Goal: Task Accomplishment & Management: Complete application form

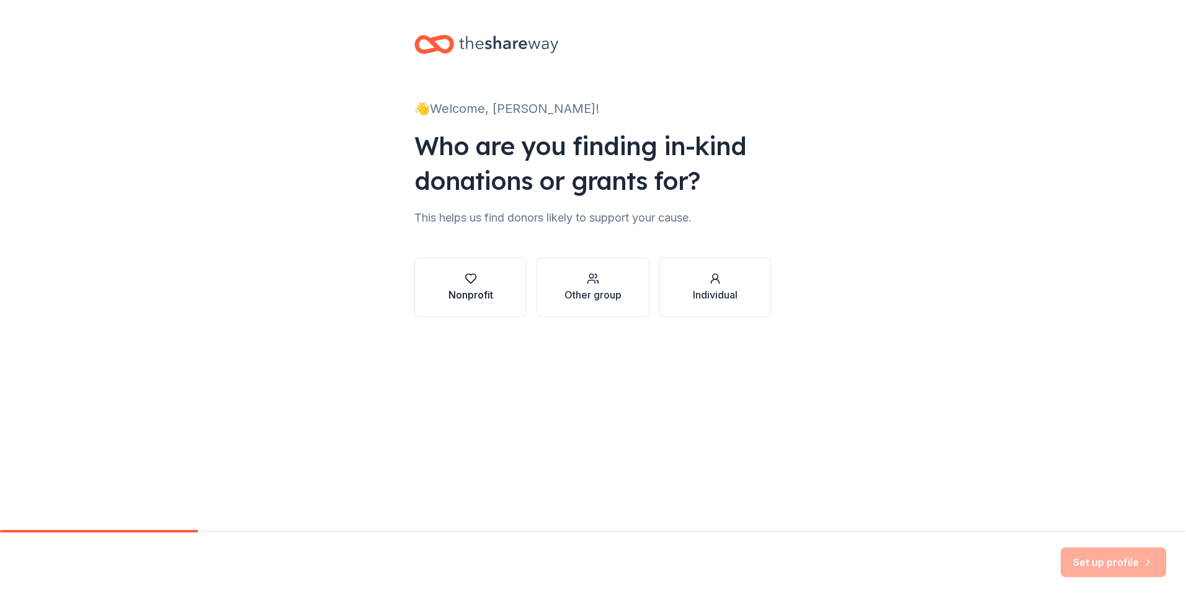
click at [475, 284] on icon "button" at bounding box center [471, 278] width 12 height 12
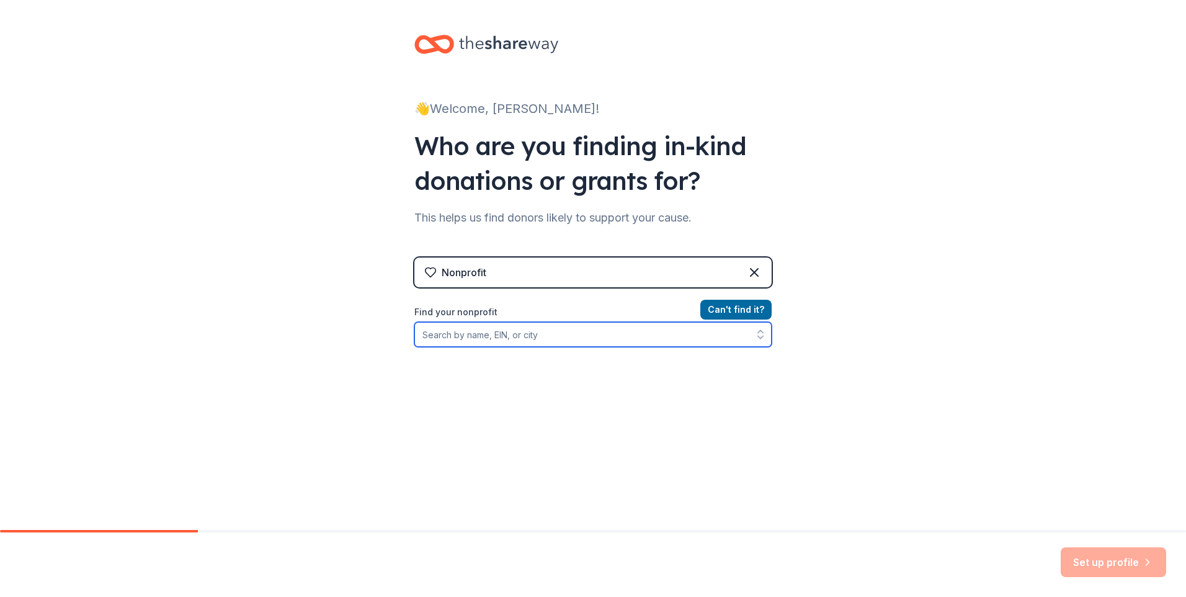
click at [476, 337] on input "Find your nonprofit" at bounding box center [592, 334] width 357 height 25
type input "[GEOGRAPHIC_DATA][US_STATE]"
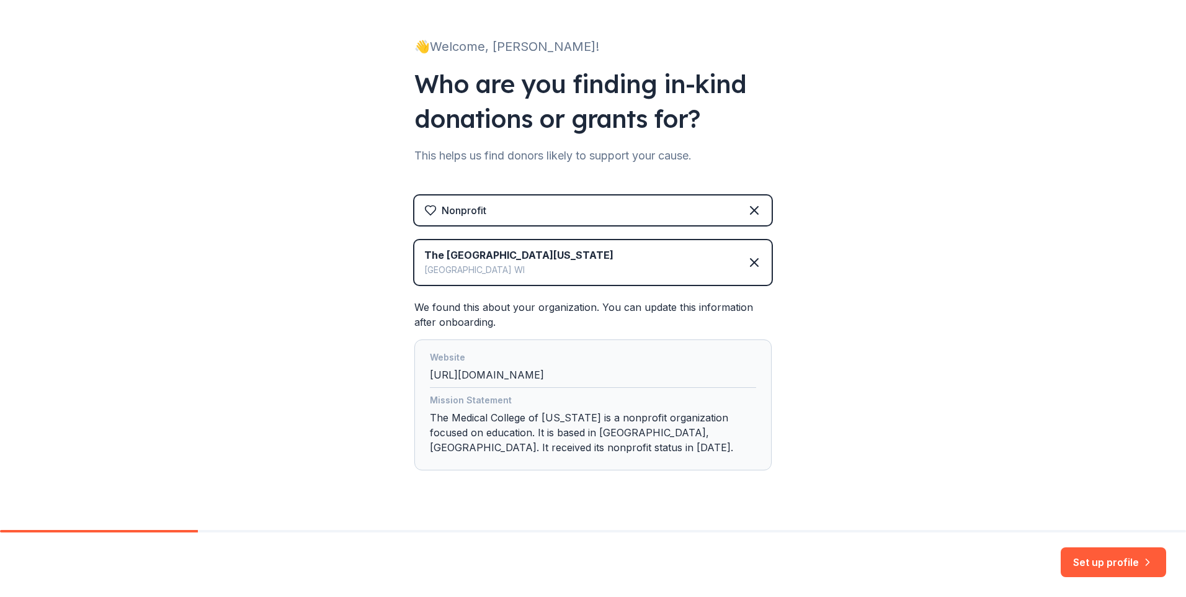
scroll to position [87, 0]
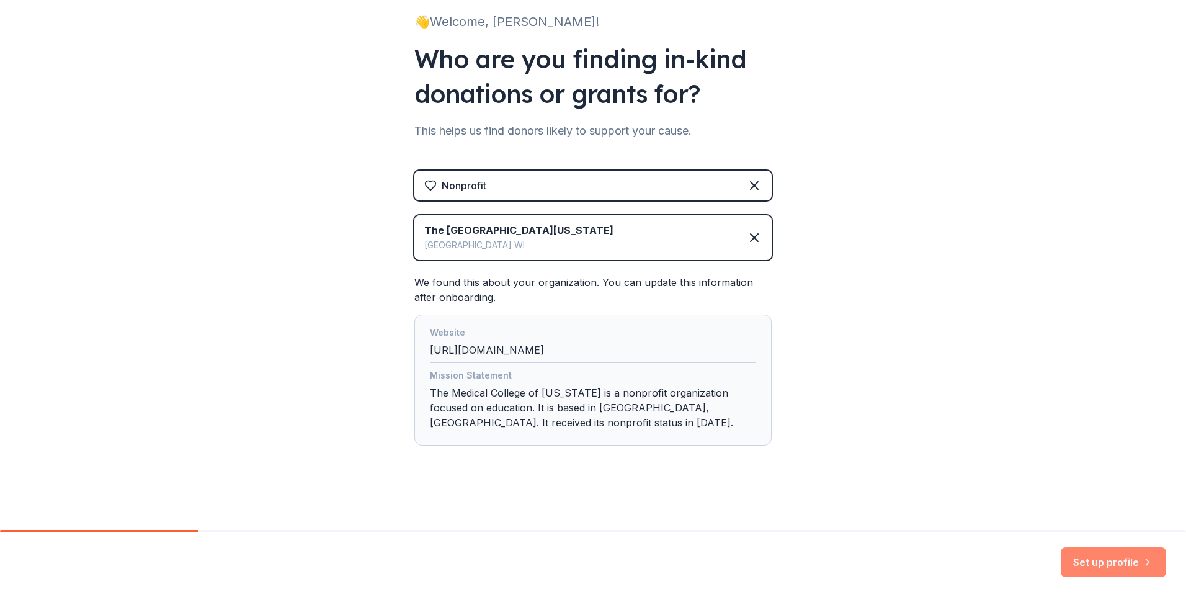
click at [1098, 560] on button "Set up profile" at bounding box center [1113, 562] width 105 height 30
click at [1106, 562] on div "Set up profile" at bounding box center [1113, 562] width 105 height 30
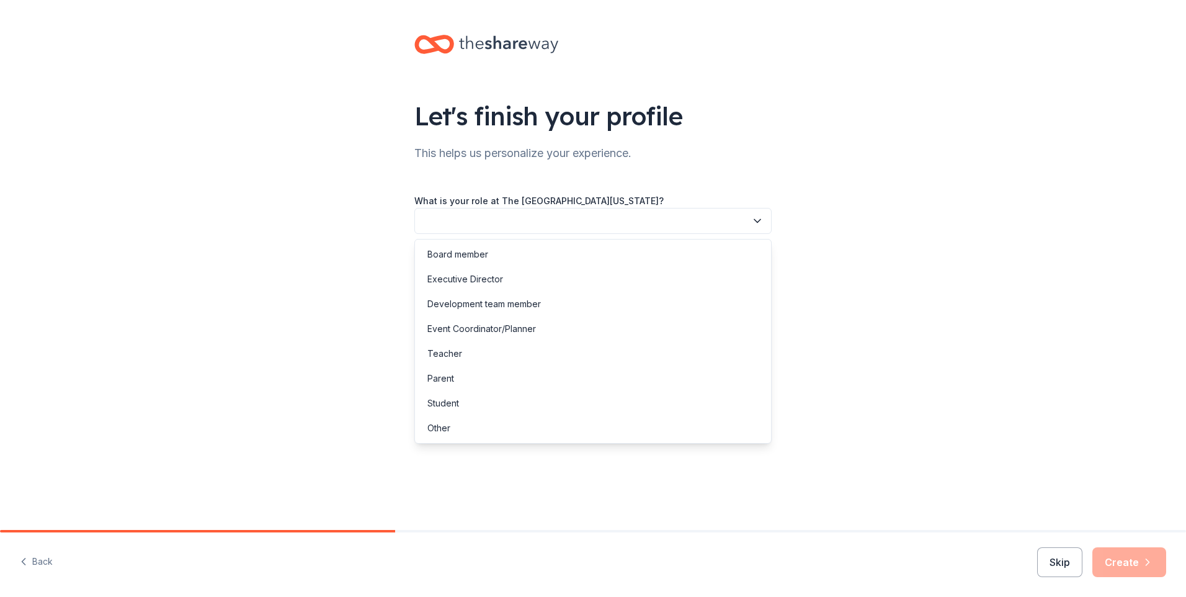
click at [498, 218] on button "button" at bounding box center [592, 221] width 357 height 26
click at [538, 325] on div "Event Coordinator/Planner" at bounding box center [593, 328] width 351 height 25
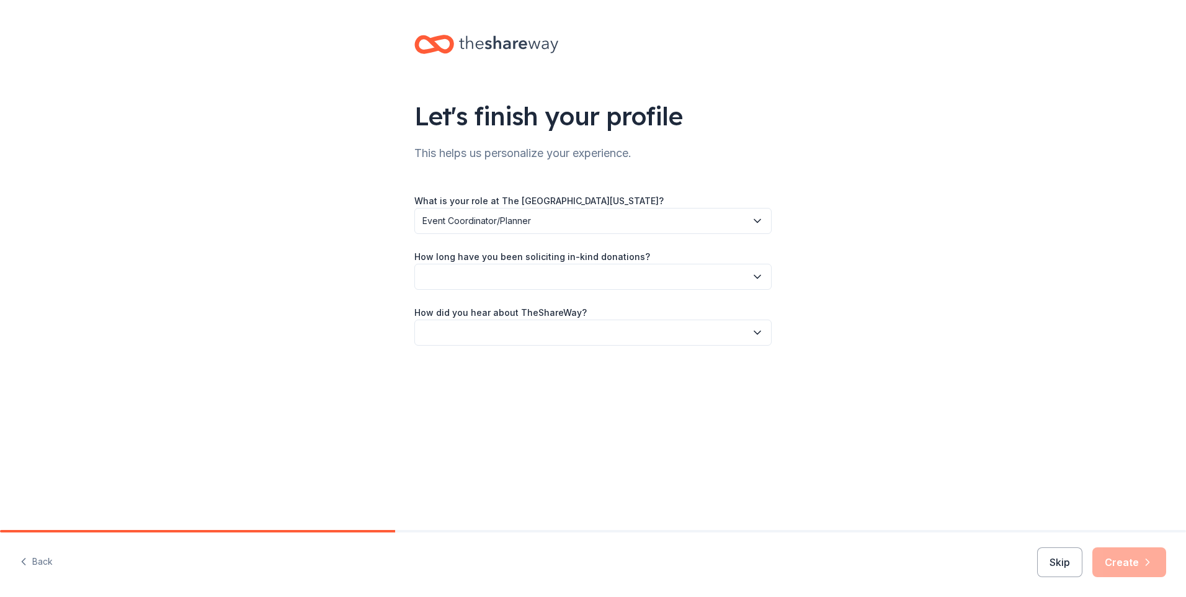
click at [460, 280] on button "button" at bounding box center [592, 277] width 357 height 26
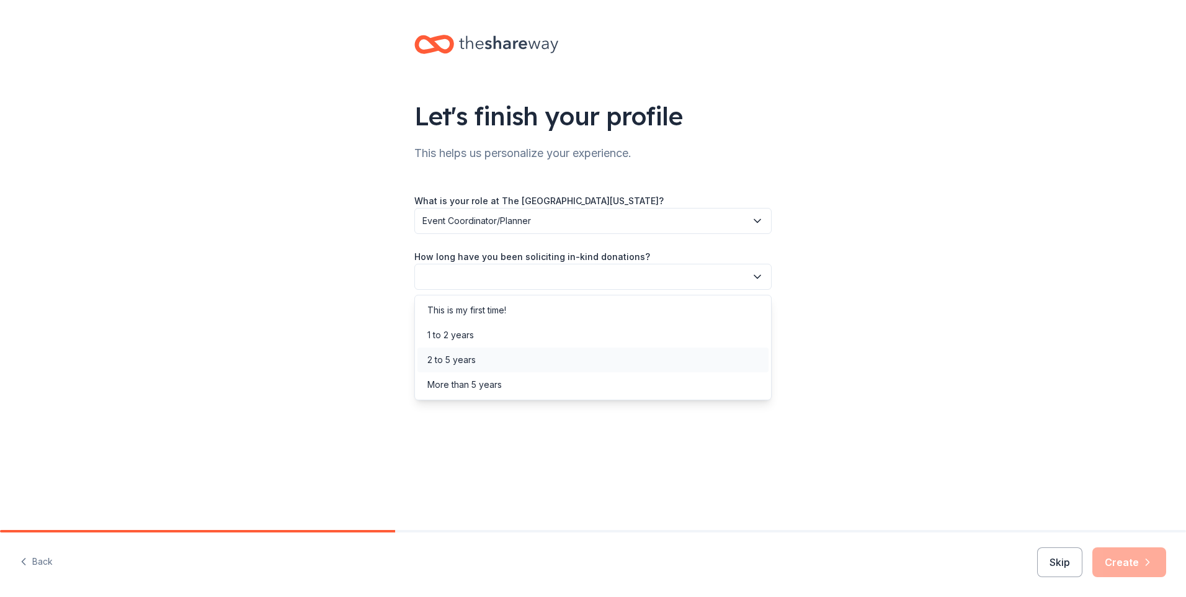
click at [475, 359] on div "2 to 5 years" at bounding box center [452, 359] width 48 height 15
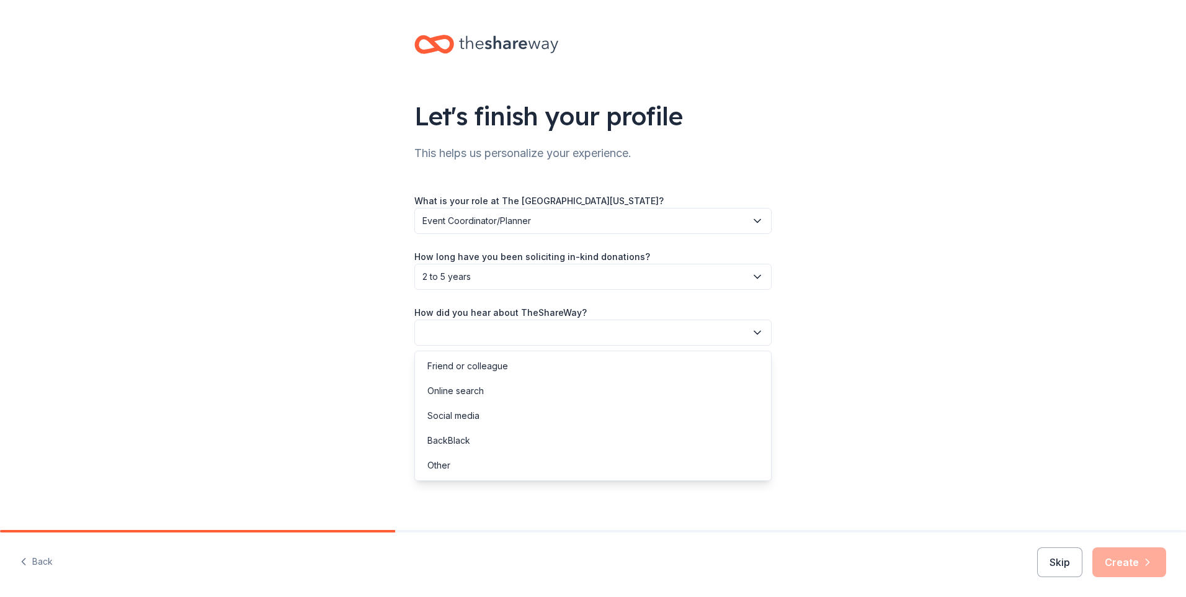
click at [470, 333] on button "button" at bounding box center [592, 333] width 357 height 26
click at [478, 366] on div "Friend or colleague" at bounding box center [468, 366] width 81 height 15
click at [1132, 564] on button "Create" at bounding box center [1130, 562] width 74 height 30
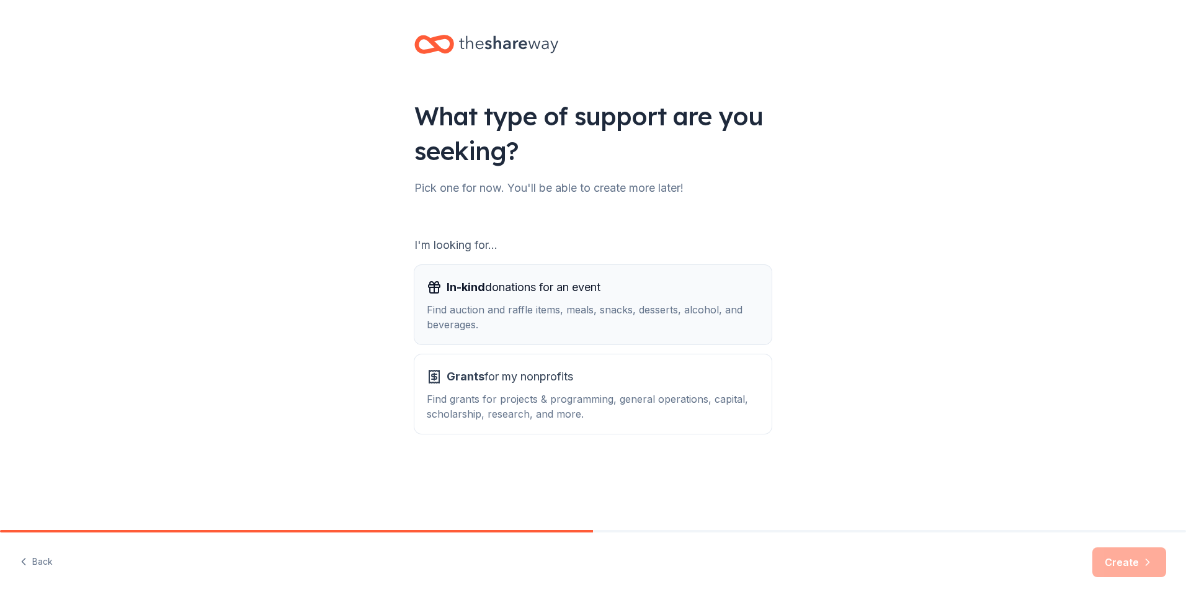
click at [684, 325] on div "Find auction and raffle items, meals, snacks, desserts, alcohol, and beverages." at bounding box center [593, 317] width 333 height 30
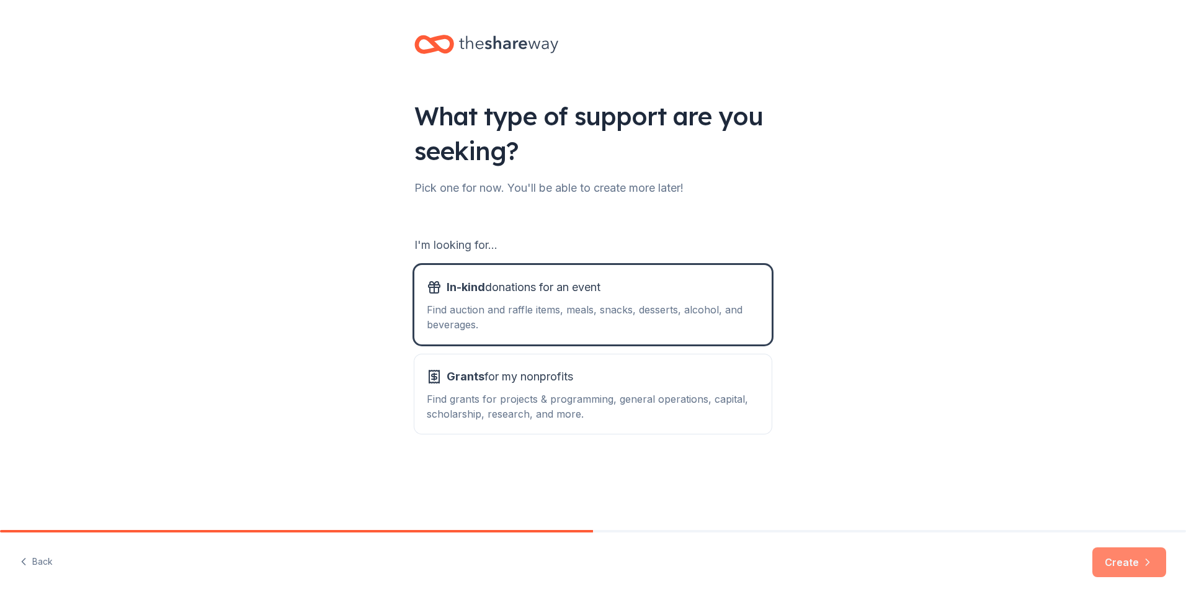
click at [1126, 563] on button "Create" at bounding box center [1130, 562] width 74 height 30
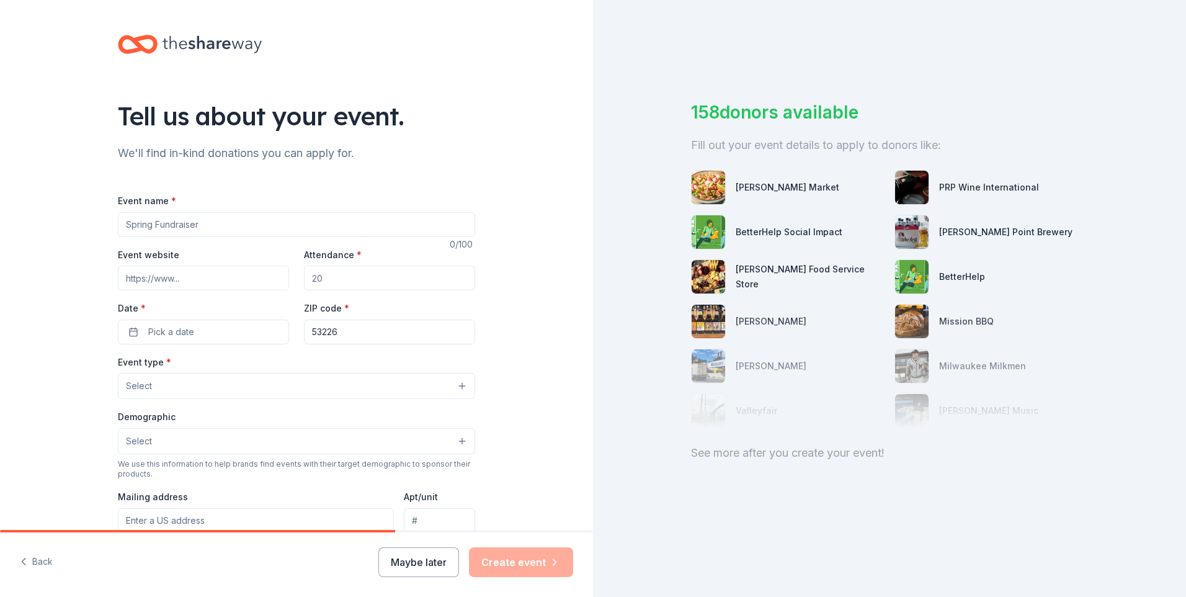
click at [194, 224] on input "Event name *" at bounding box center [296, 224] width 357 height 25
type input "United Way Employee Giving Campaign"
click at [180, 277] on input "Event website" at bounding box center [203, 278] width 171 height 25
type input "[DOMAIN_NAME]"
click at [329, 280] on input "Attendance *" at bounding box center [389, 278] width 171 height 25
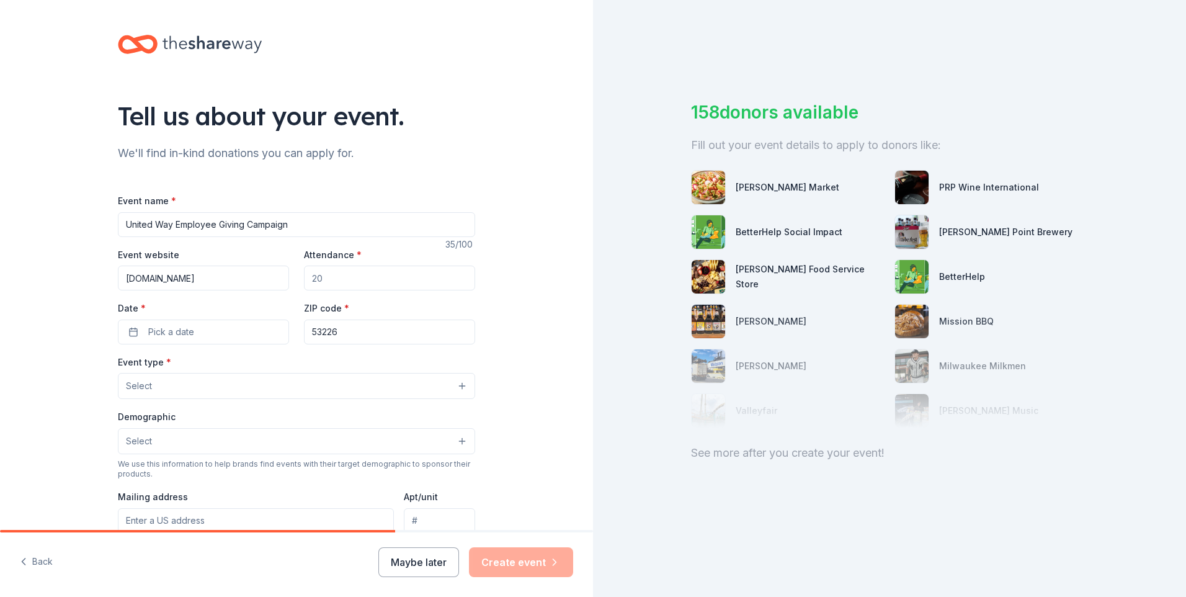
drag, startPoint x: 329, startPoint y: 278, endPoint x: 300, endPoint y: 274, distance: 29.4
click at [298, 275] on div "Event website [DOMAIN_NAME] Attendance * Date * Pick a date ZIP code * 53226" at bounding box center [296, 295] width 357 height 97
drag, startPoint x: 316, startPoint y: 277, endPoint x: 303, endPoint y: 278, distance: 13.1
click at [304, 278] on input "Attendance *" at bounding box center [389, 278] width 171 height 25
click at [310, 278] on input "Attendance *" at bounding box center [389, 278] width 171 height 25
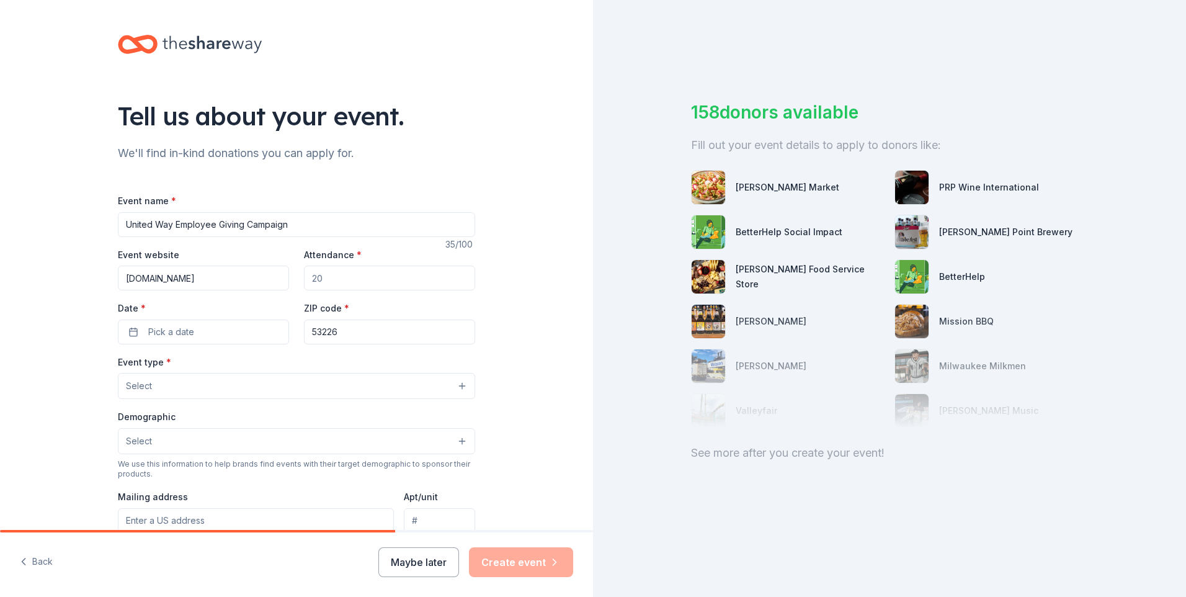
click at [322, 279] on input "Attendance *" at bounding box center [389, 278] width 171 height 25
type input "725"
click at [166, 332] on span "Pick a date" at bounding box center [171, 332] width 46 height 15
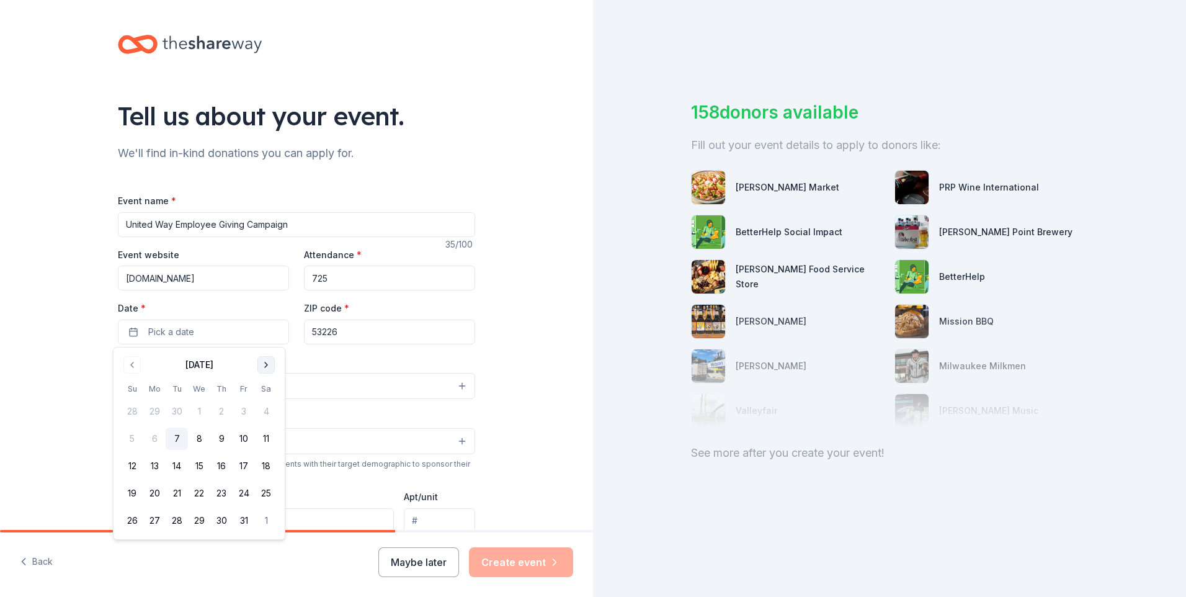
click at [267, 365] on button "Go to next month" at bounding box center [266, 364] width 17 height 17
click at [154, 438] on button "3" at bounding box center [154, 439] width 22 height 22
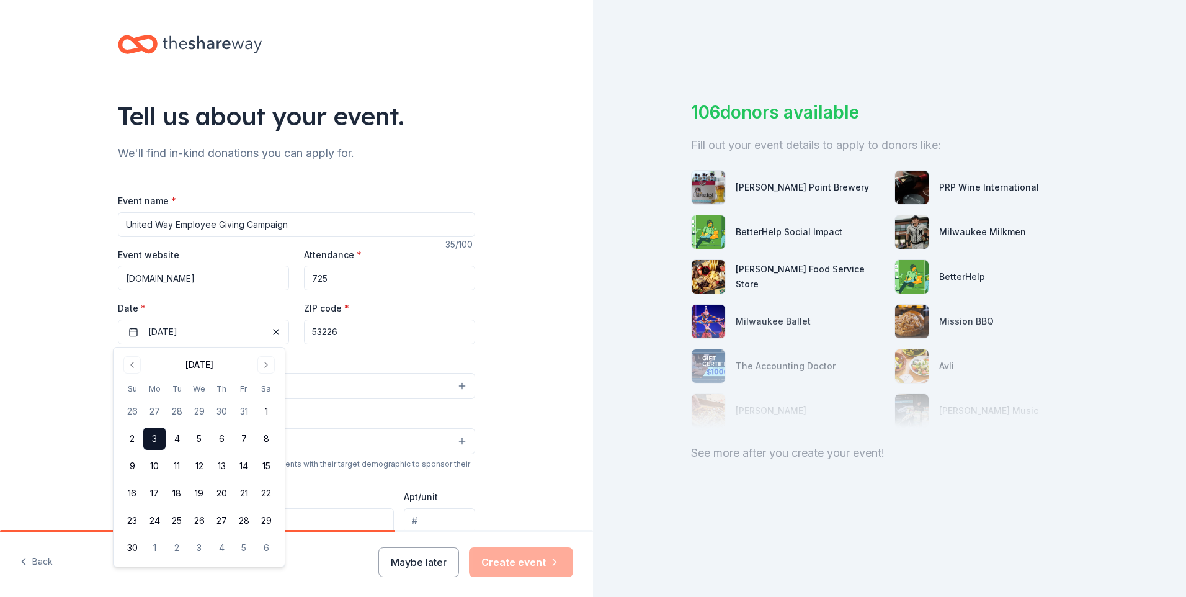
click at [506, 363] on div "Tell us about your event. We'll find in-kind donations you can apply for. Event…" at bounding box center [296, 413] width 593 height 826
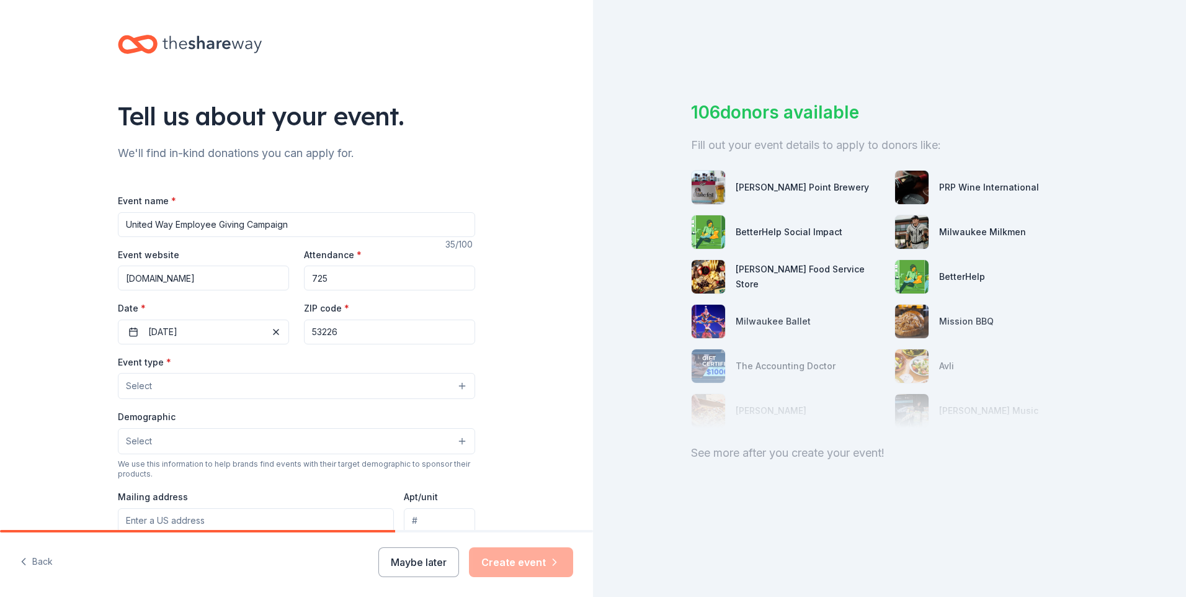
click at [455, 385] on button "Select" at bounding box center [296, 386] width 357 height 26
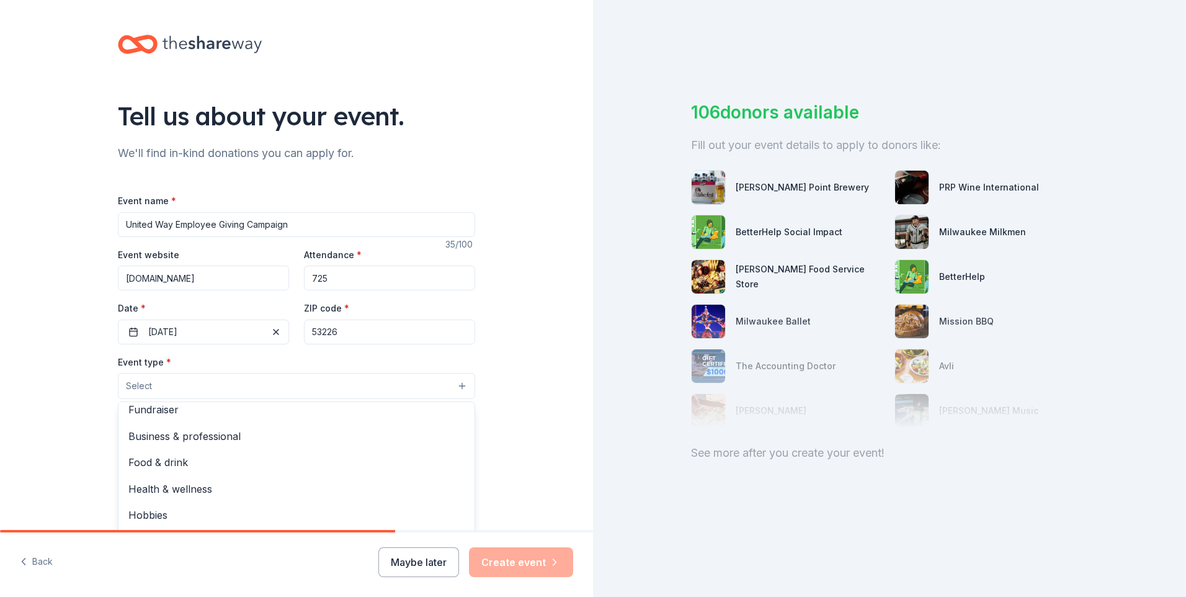
scroll to position [1, 0]
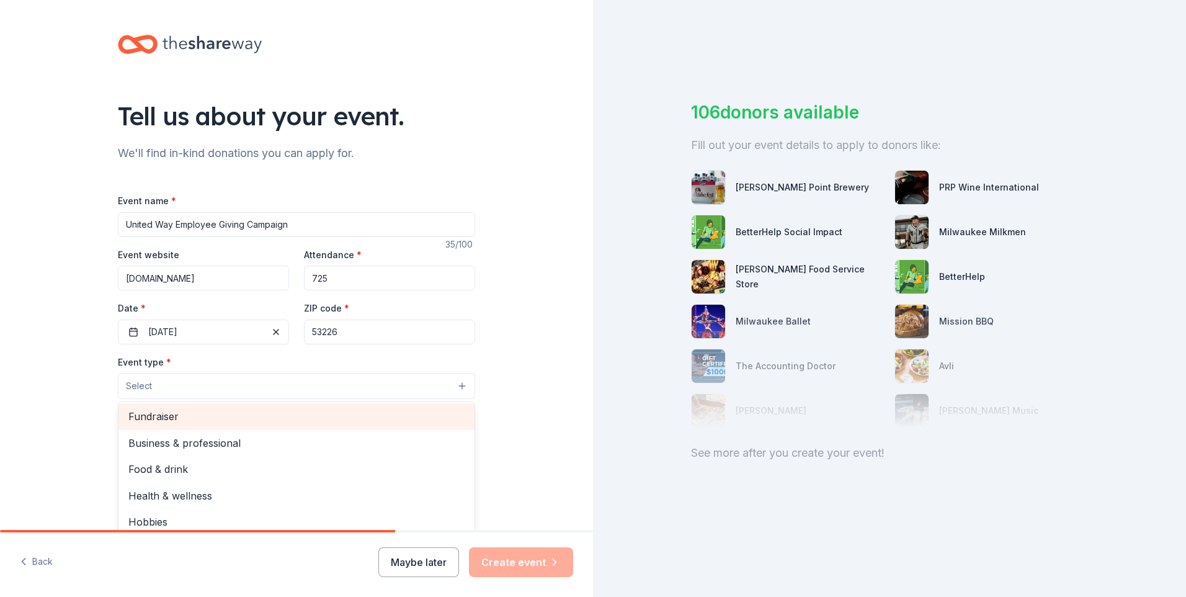
click at [190, 419] on span "Fundraiser" at bounding box center [296, 416] width 336 height 16
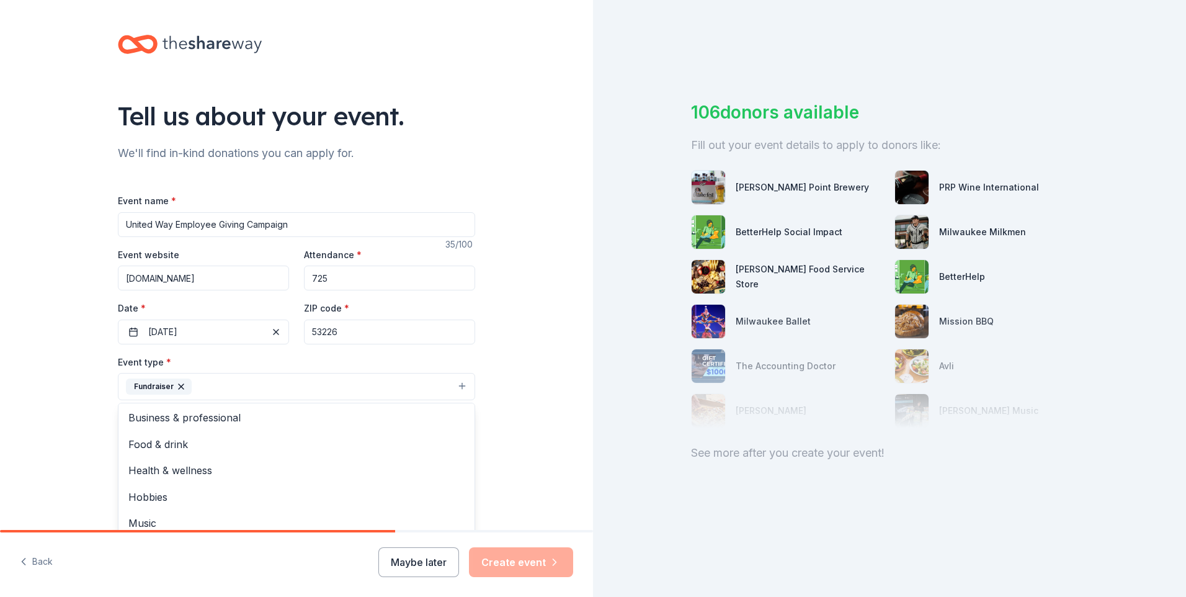
click at [531, 336] on div "Tell us about your event. We'll find in-kind donations you can apply for. Event…" at bounding box center [296, 413] width 593 height 827
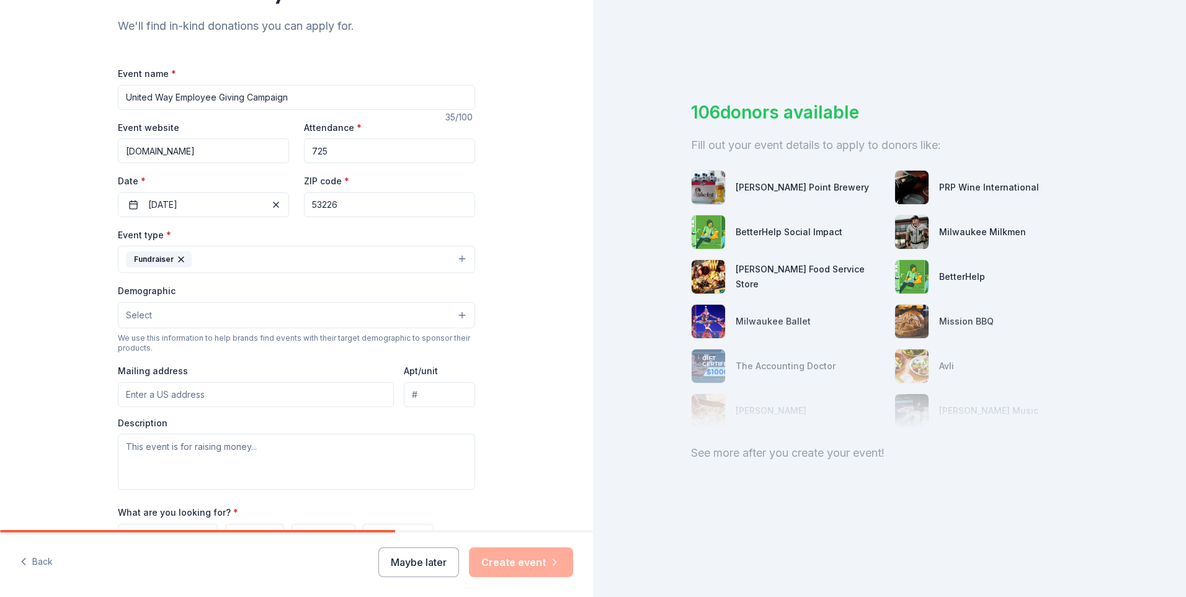
scroll to position [131, 0]
click at [457, 312] on button "Select" at bounding box center [296, 311] width 357 height 26
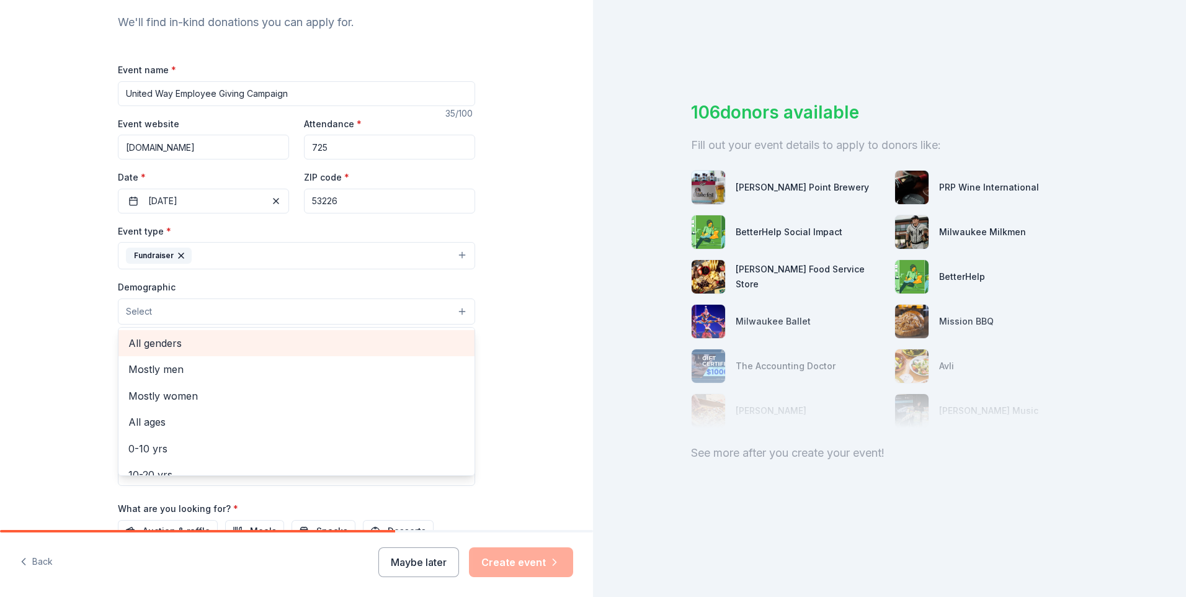
click at [388, 345] on span "All genders" at bounding box center [296, 343] width 336 height 16
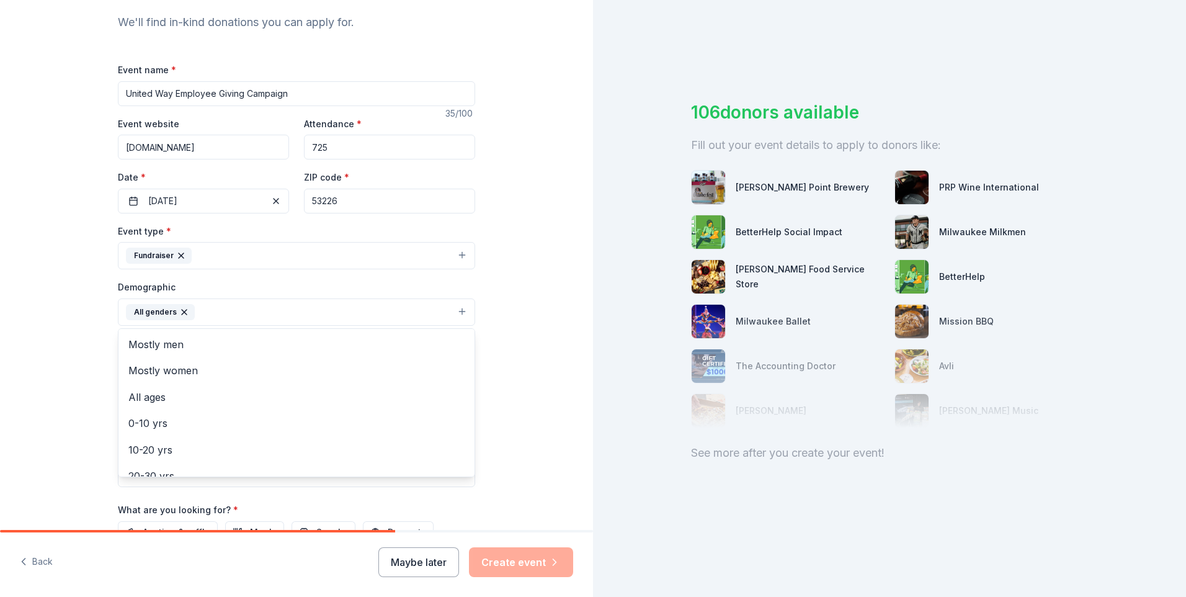
click at [539, 301] on div "Tell us about your event. We'll find in-kind donations you can apply for. Event…" at bounding box center [296, 283] width 593 height 828
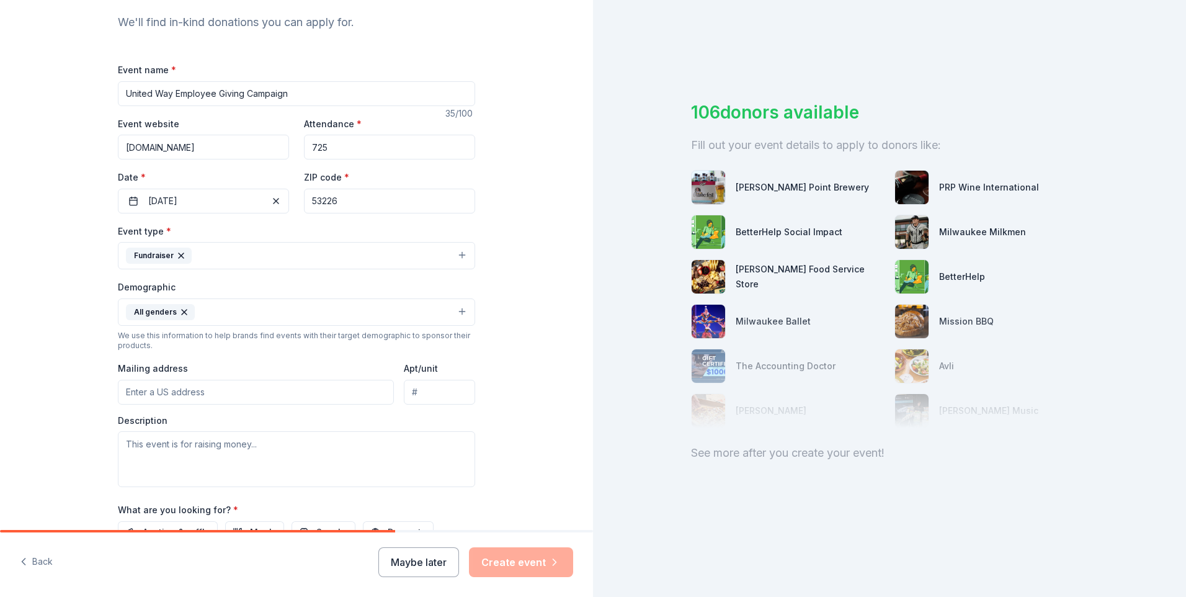
scroll to position [255, 0]
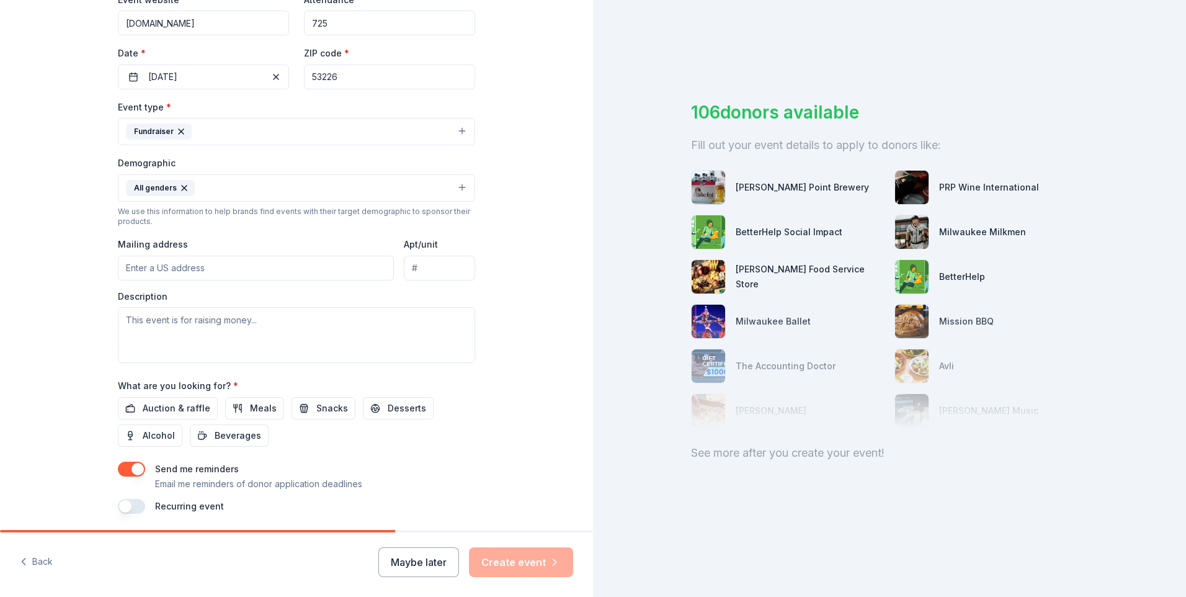
click at [200, 265] on input "Mailing address" at bounding box center [256, 268] width 276 height 25
click at [467, 297] on div "Description" at bounding box center [296, 326] width 357 height 73
click at [274, 269] on input "[STREET_ADDRESS]" at bounding box center [256, 268] width 276 height 25
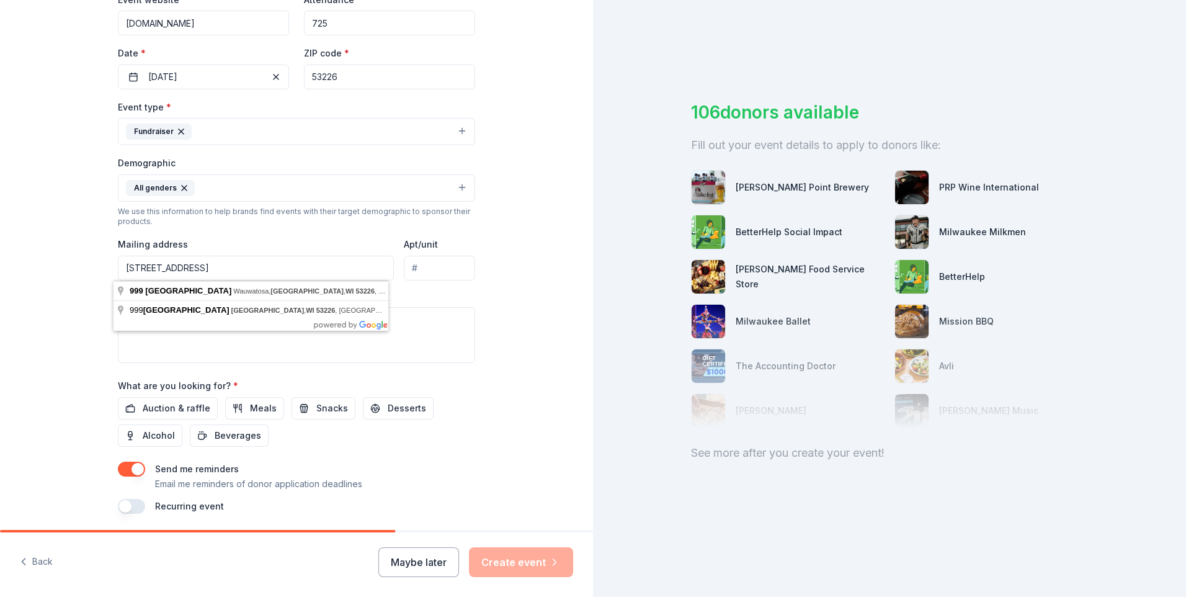
type input "[STREET_ADDRESS]"
click at [424, 267] on input "Apt/unit" at bounding box center [439, 268] width 71 height 25
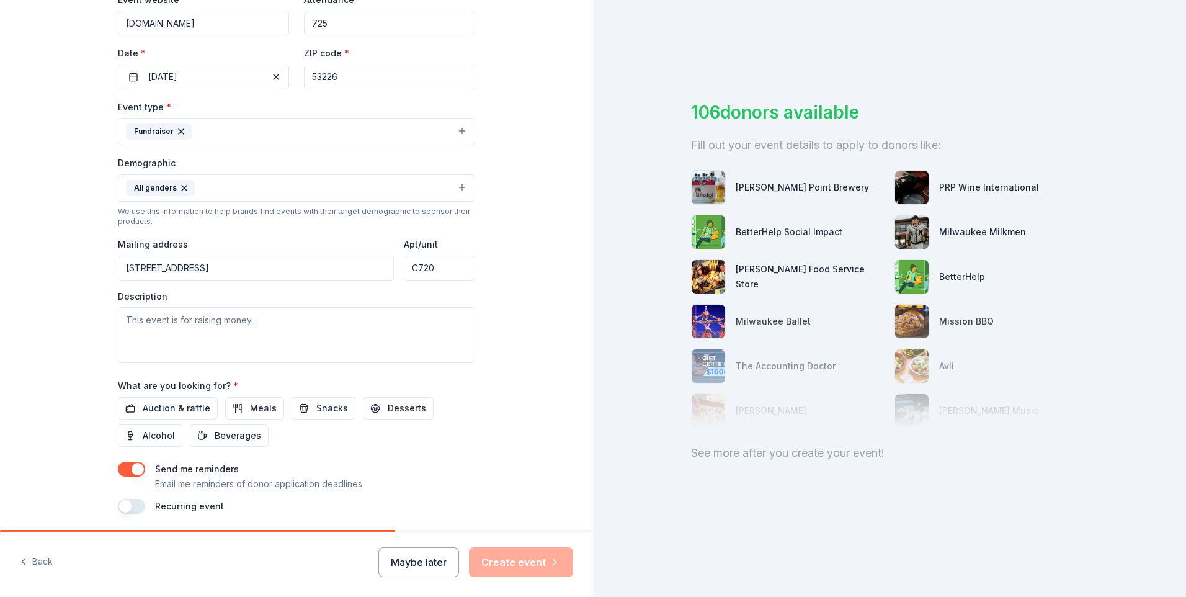
type input "C720"
click at [161, 325] on textarea at bounding box center [296, 335] width 357 height 56
paste textarea "Lore Ipsumdolo Sitam, Co adip el Seddoe Temp, inc U la e Dolorema Aliquaen Admi…"
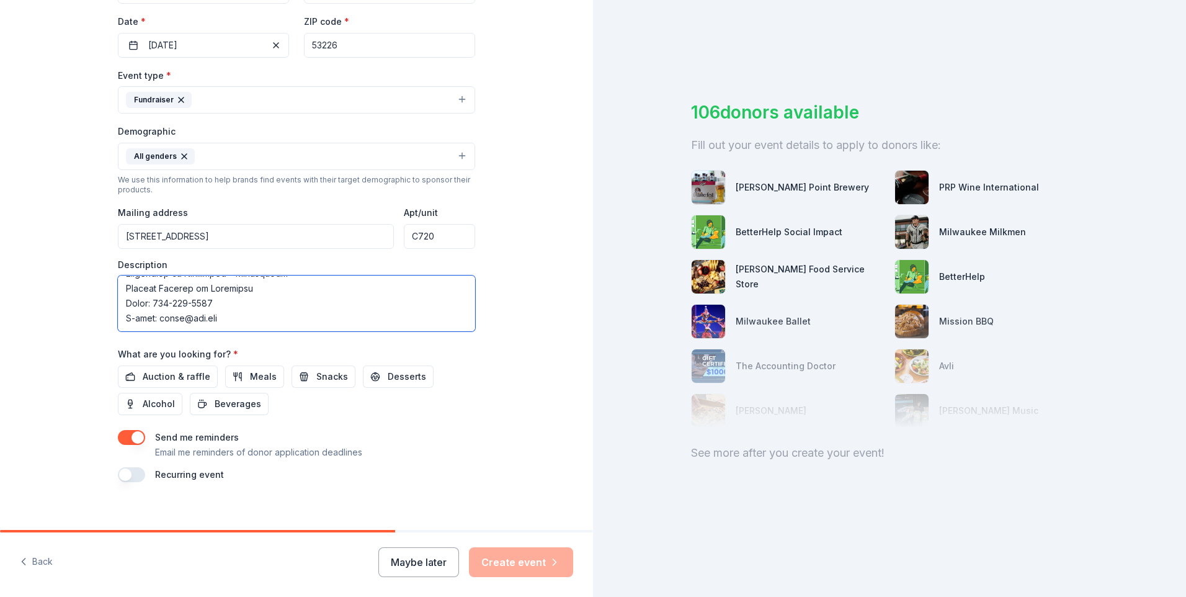
scroll to position [298, 0]
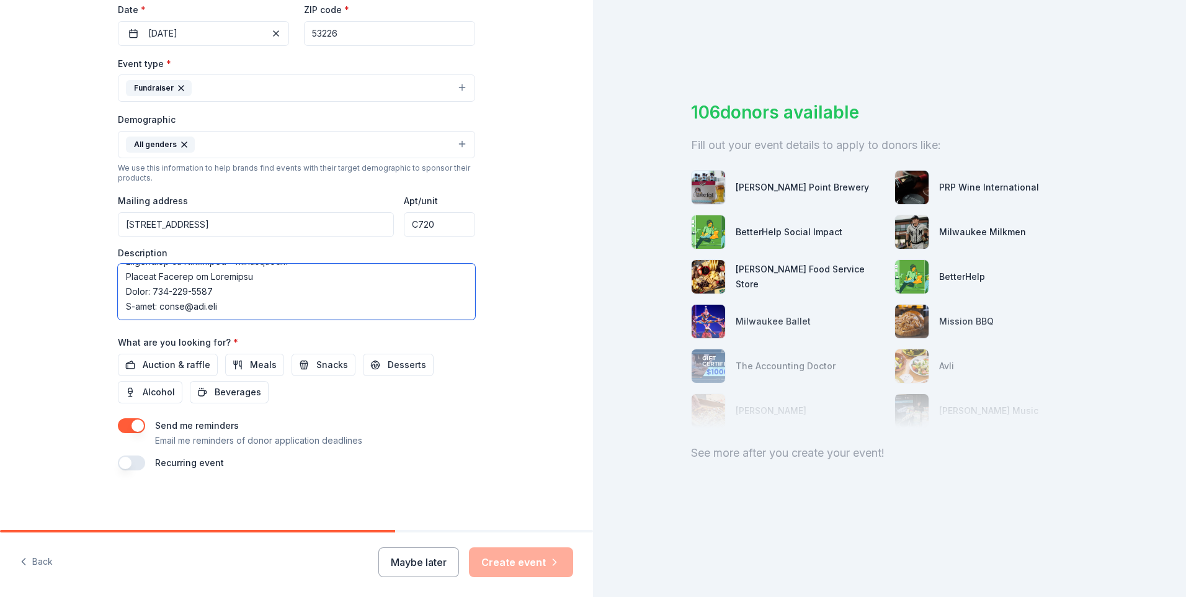
type textarea "Lore Ipsumdolo Sitam, Co adip el Seddoe Temp, inc U la e Dolorema Aliquaen Admi…"
click at [575, 319] on div "Tell us about your event. We'll find in-kind donations you can apply for. Event…" at bounding box center [296, 116] width 593 height 828
click at [189, 362] on span "Auction & raffle" at bounding box center [177, 364] width 68 height 15
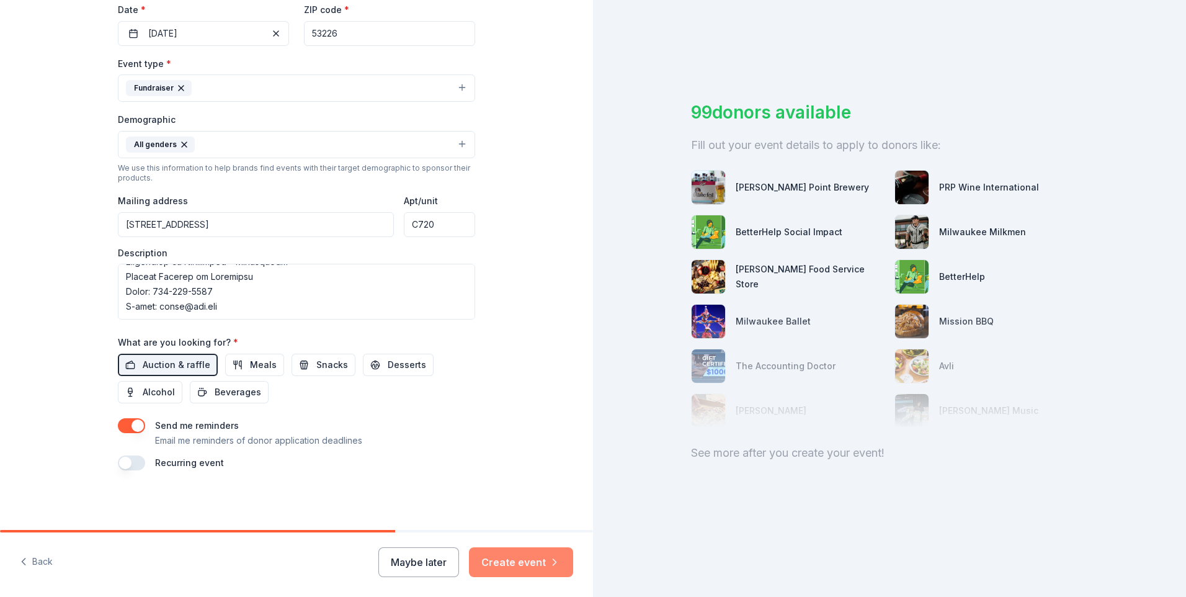
click at [537, 564] on button "Create event" at bounding box center [521, 562] width 104 height 30
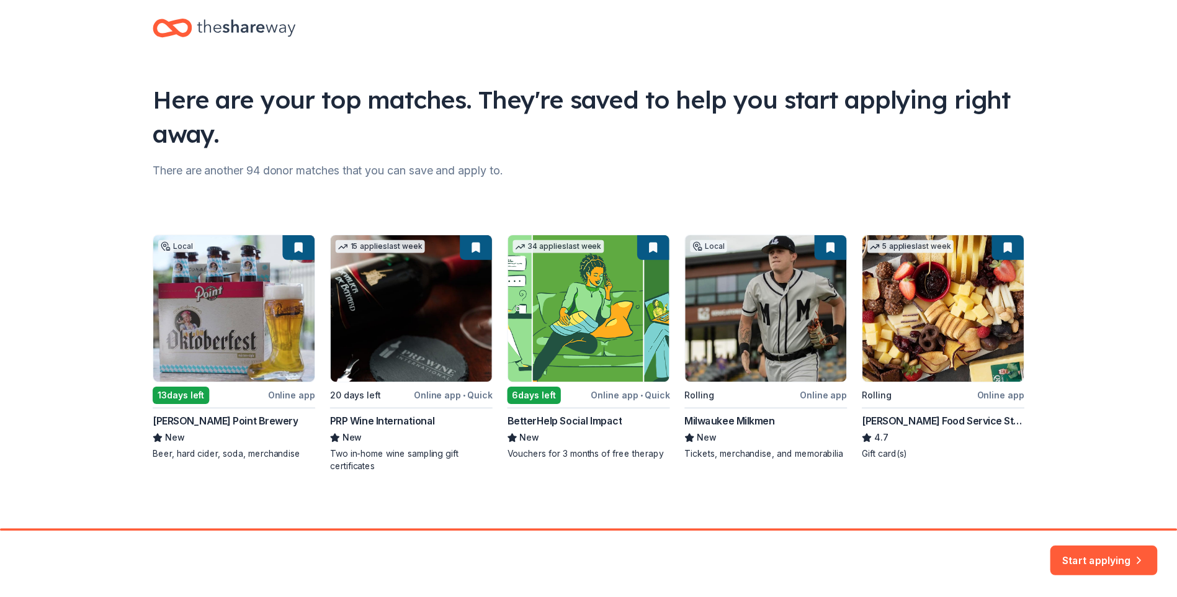
scroll to position [22, 0]
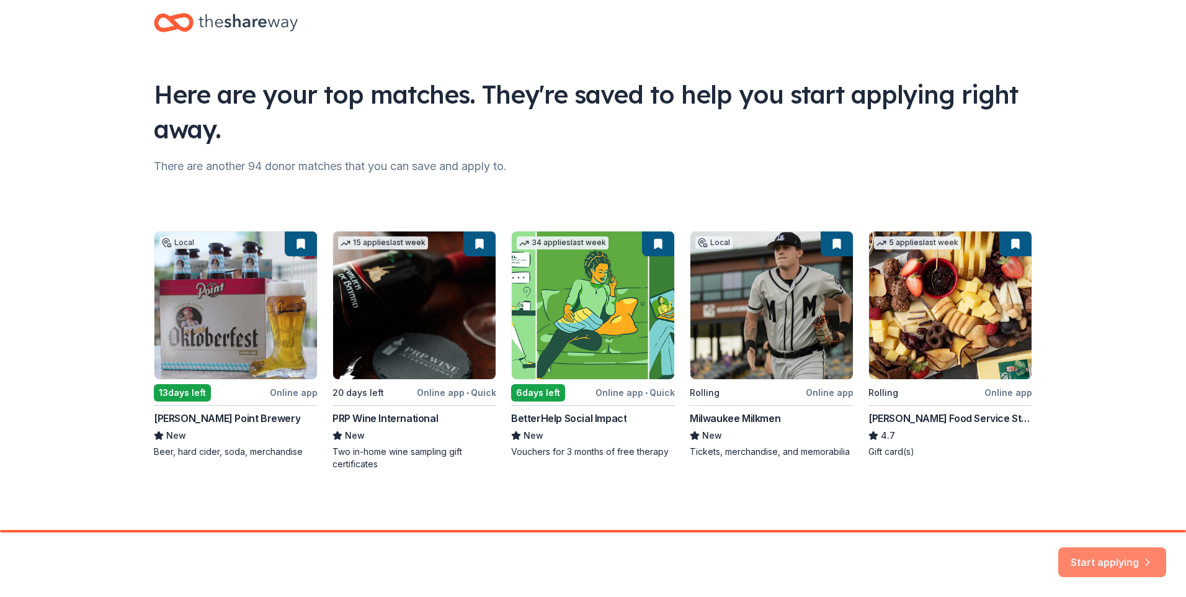
click at [1104, 549] on button "Start applying" at bounding box center [1113, 557] width 108 height 30
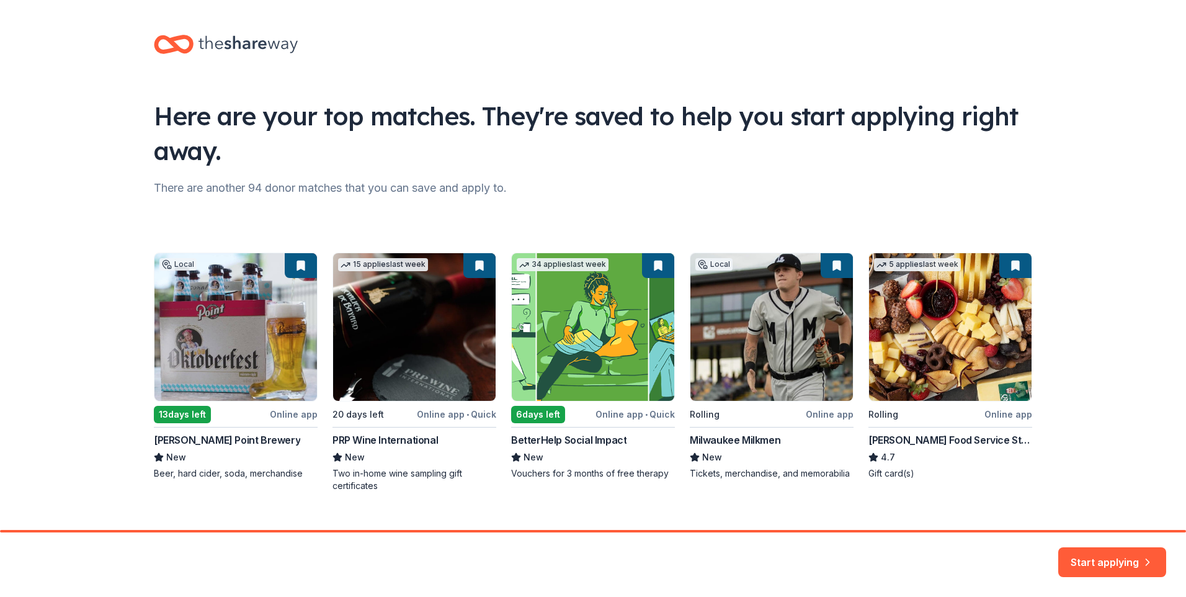
click at [941, 333] on div "Local 13 days left Online app [PERSON_NAME] Point Brewery New Beer, hard cider,…" at bounding box center [593, 373] width 879 height 240
